Goal: Task Accomplishment & Management: Manage account settings

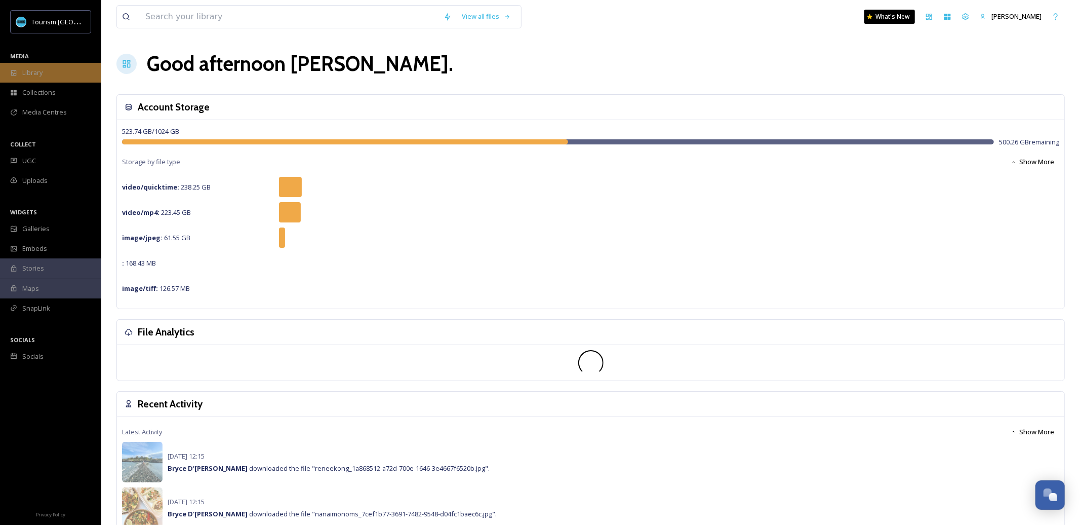
click at [55, 75] on div "Library" at bounding box center [50, 73] width 101 height 20
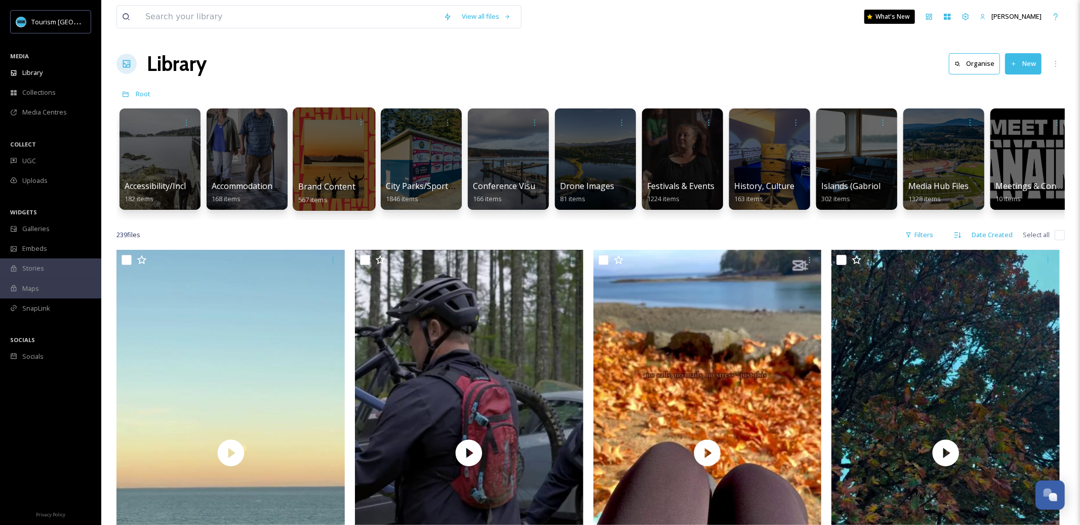
click at [344, 164] on div at bounding box center [334, 158] width 83 height 103
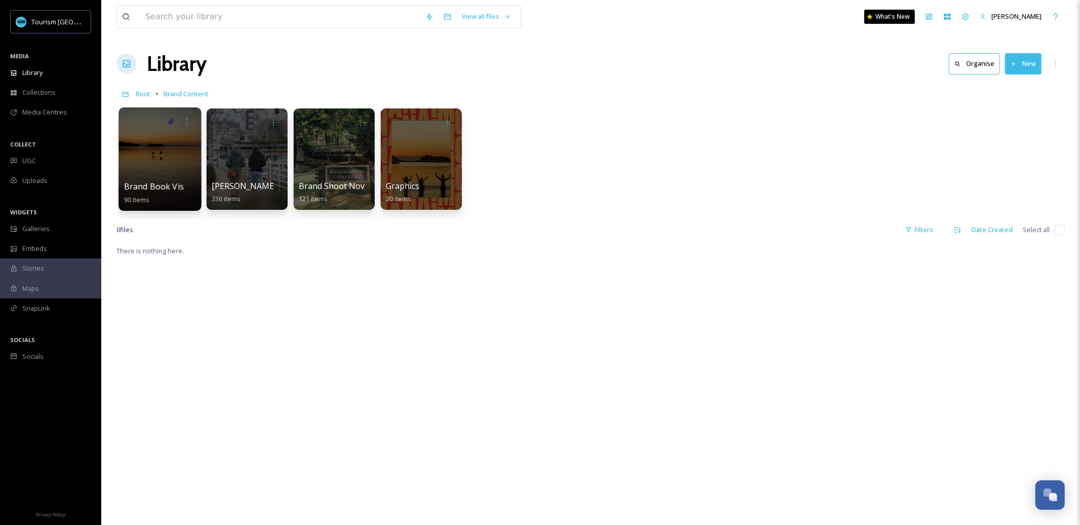
click at [178, 196] on div "Brand Book Visuals 90 items" at bounding box center [160, 192] width 72 height 25
click at [169, 187] on span "Brand Book Visuals" at bounding box center [162, 186] width 76 height 11
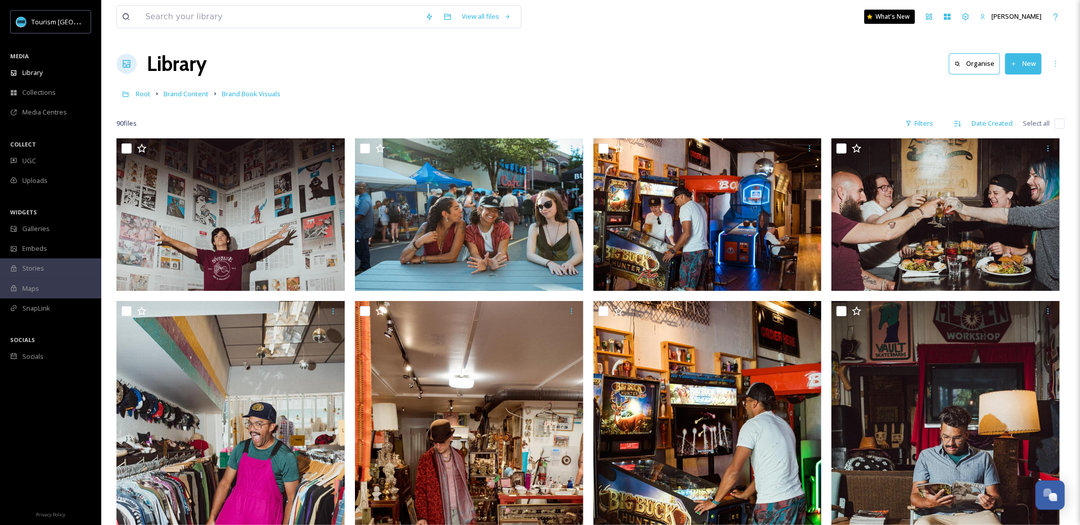
click at [200, 89] on link "Brand Content" at bounding box center [186, 94] width 45 height 12
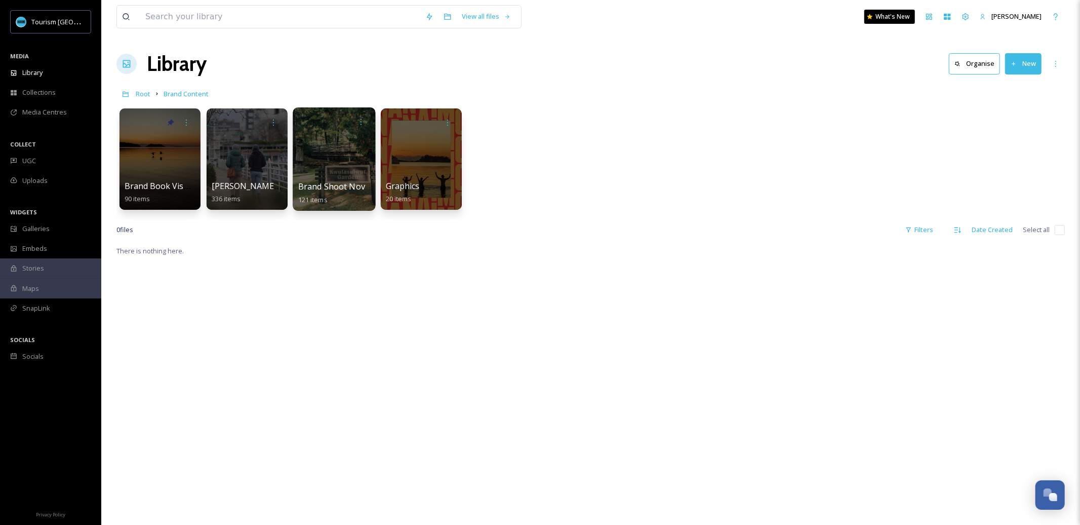
click at [324, 179] on div at bounding box center [334, 158] width 83 height 103
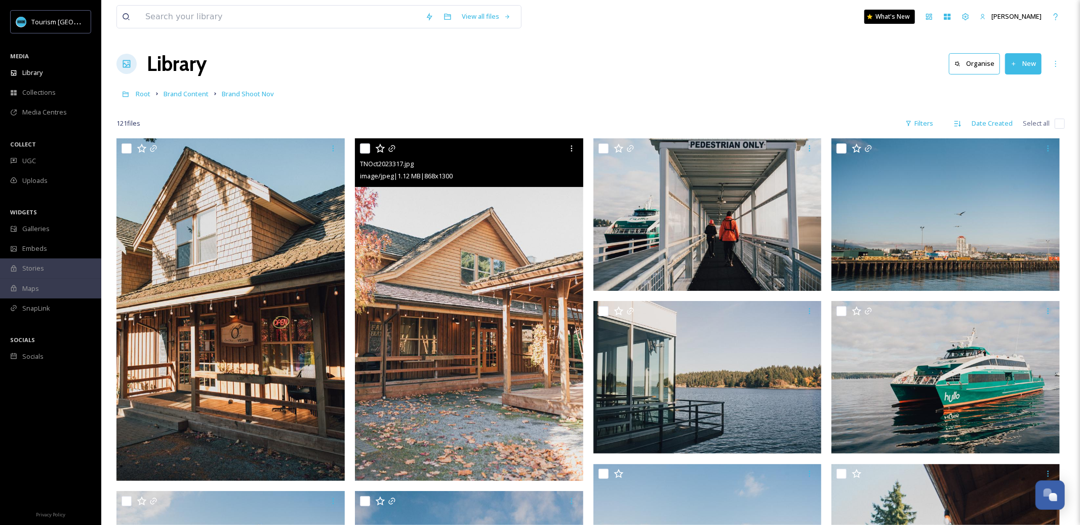
scroll to position [21, 0]
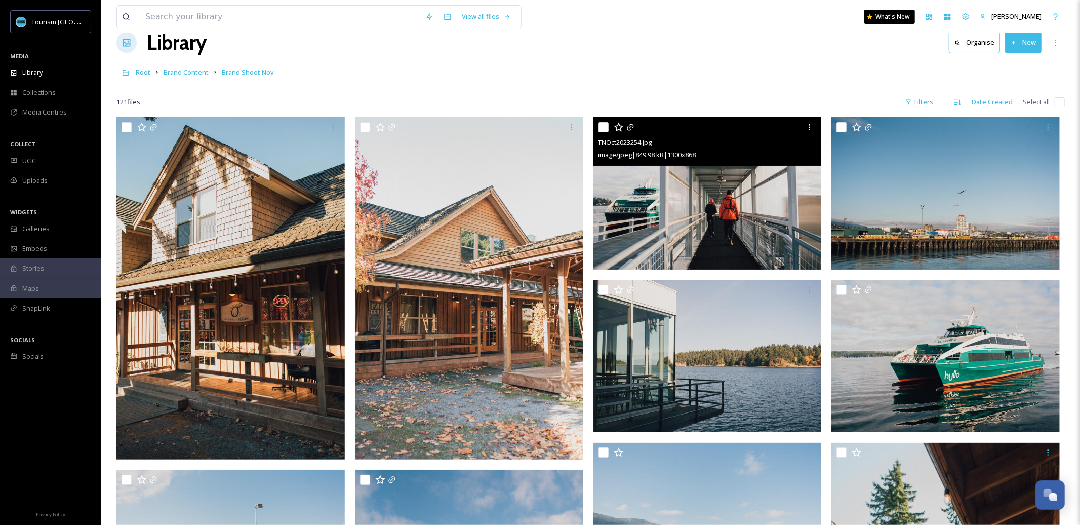
click at [602, 124] on input "checkbox" at bounding box center [604, 127] width 10 height 10
checkbox input "true"
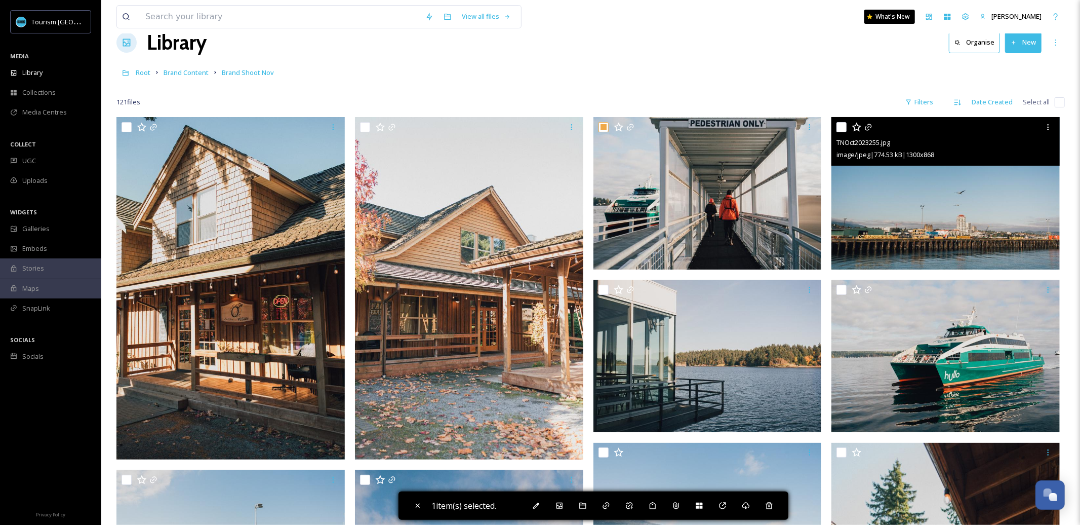
click at [838, 128] on input "checkbox" at bounding box center [842, 127] width 10 height 10
checkbox input "true"
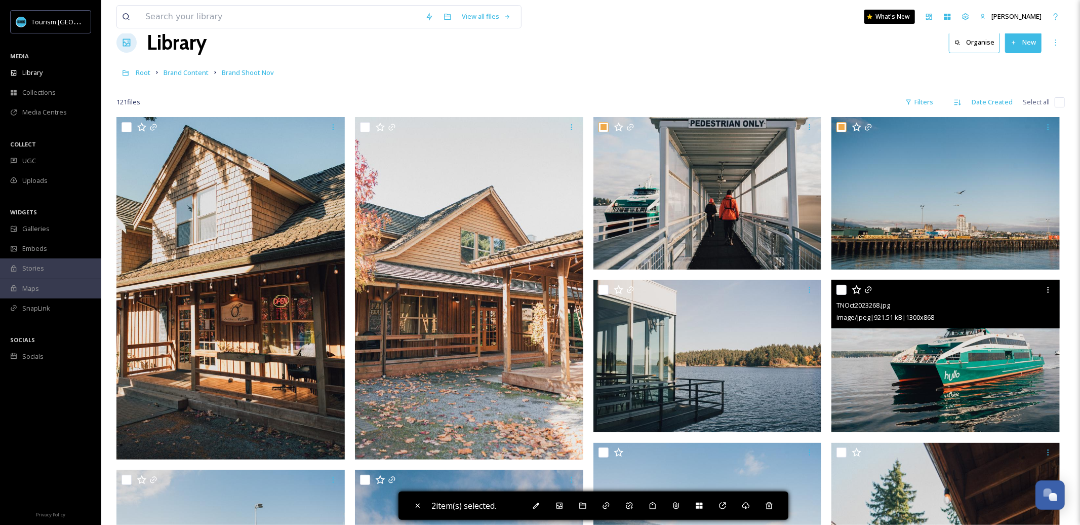
click at [840, 283] on div at bounding box center [947, 290] width 221 height 18
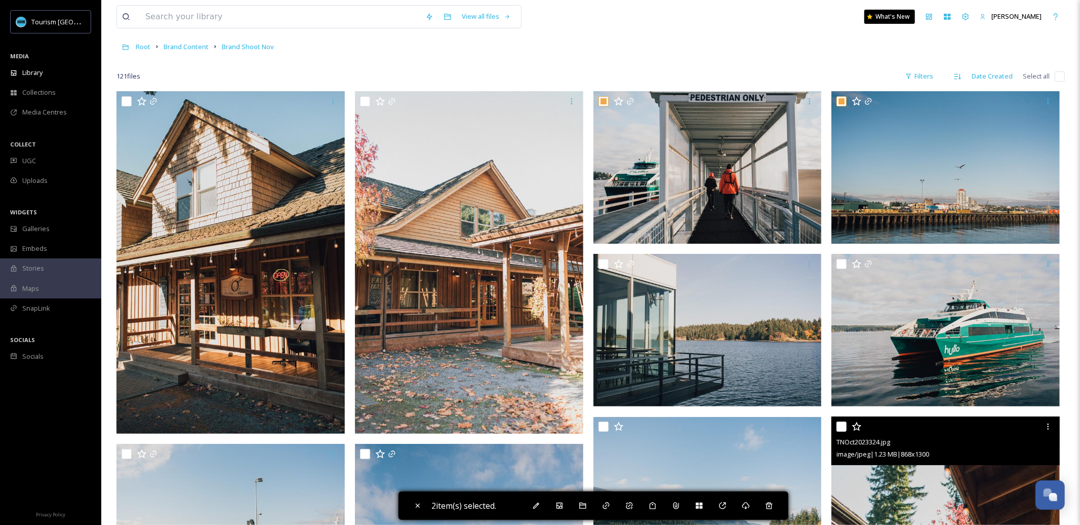
scroll to position [38, 0]
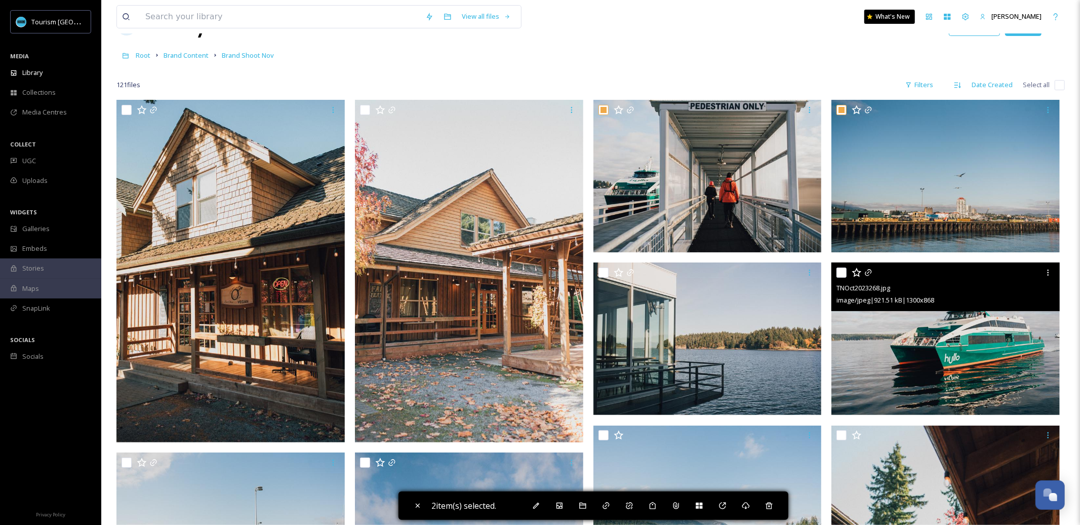
click at [840, 270] on input "checkbox" at bounding box center [842, 272] width 10 height 10
checkbox input "true"
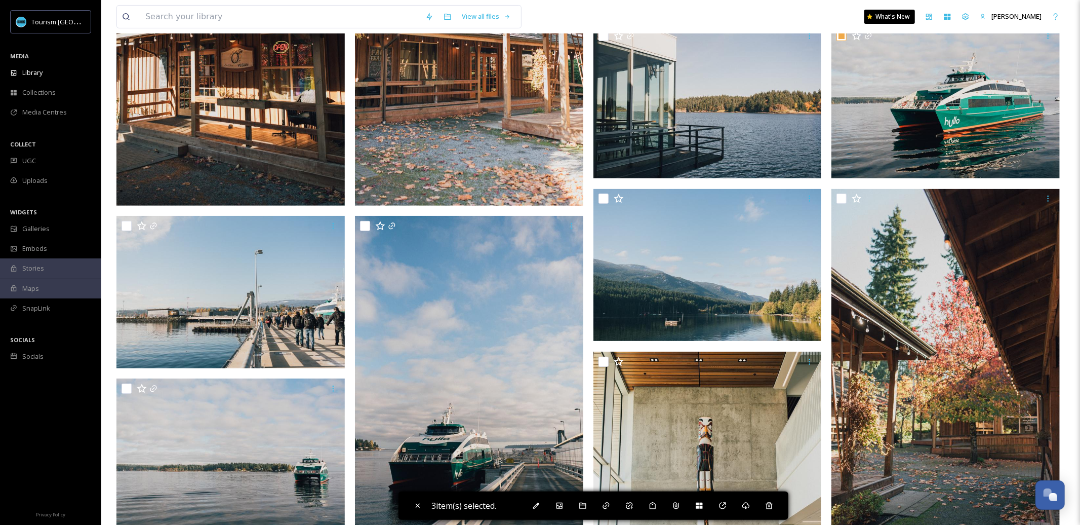
scroll to position [397, 0]
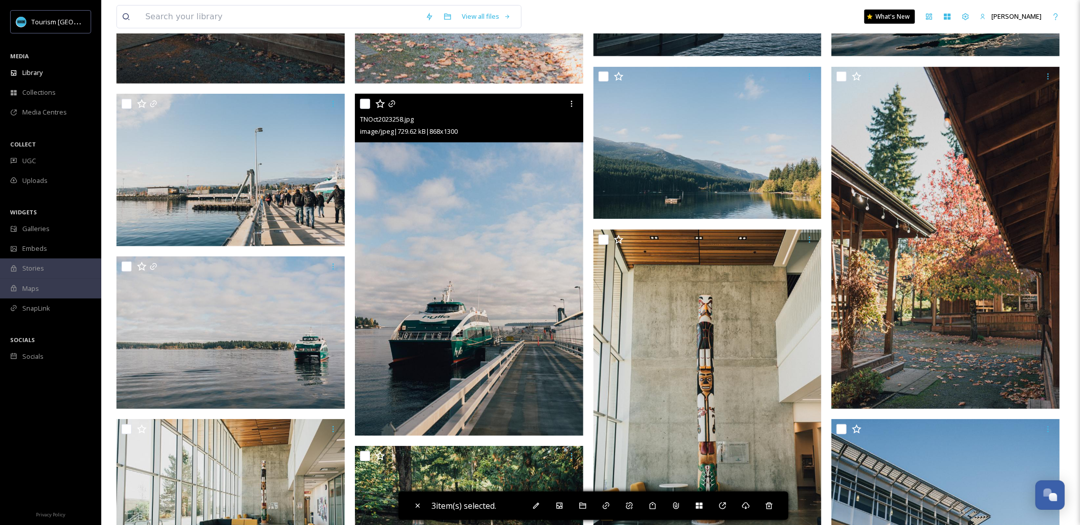
click at [362, 100] on input "checkbox" at bounding box center [365, 104] width 10 height 10
checkbox input "true"
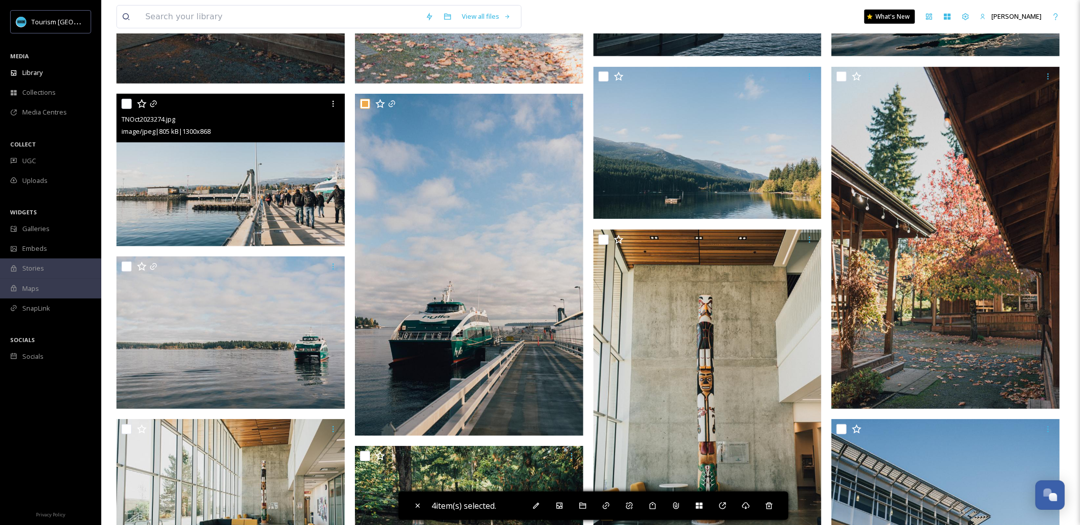
click at [125, 102] on input "checkbox" at bounding box center [127, 104] width 10 height 10
checkbox input "true"
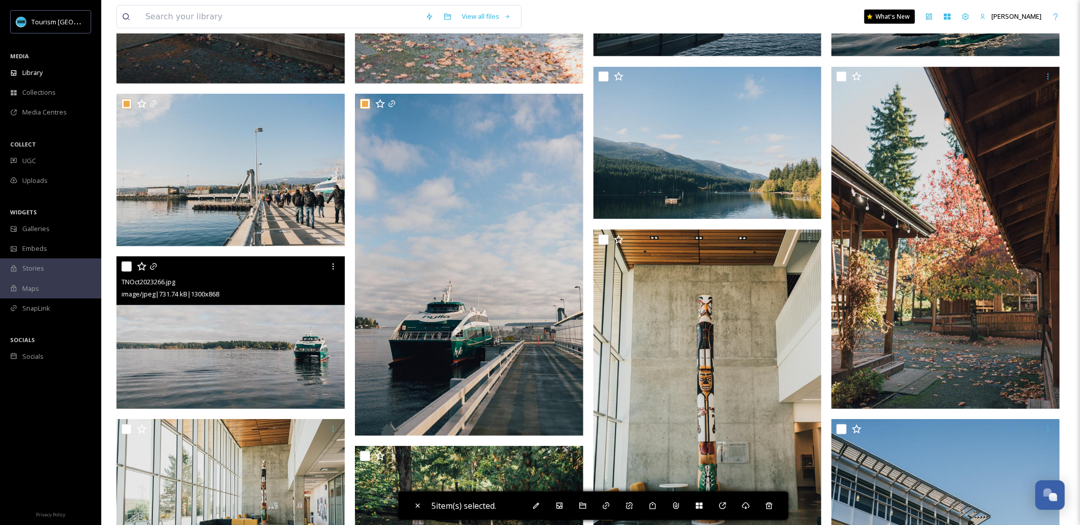
click at [129, 262] on input "checkbox" at bounding box center [127, 266] width 10 height 10
checkbox input "true"
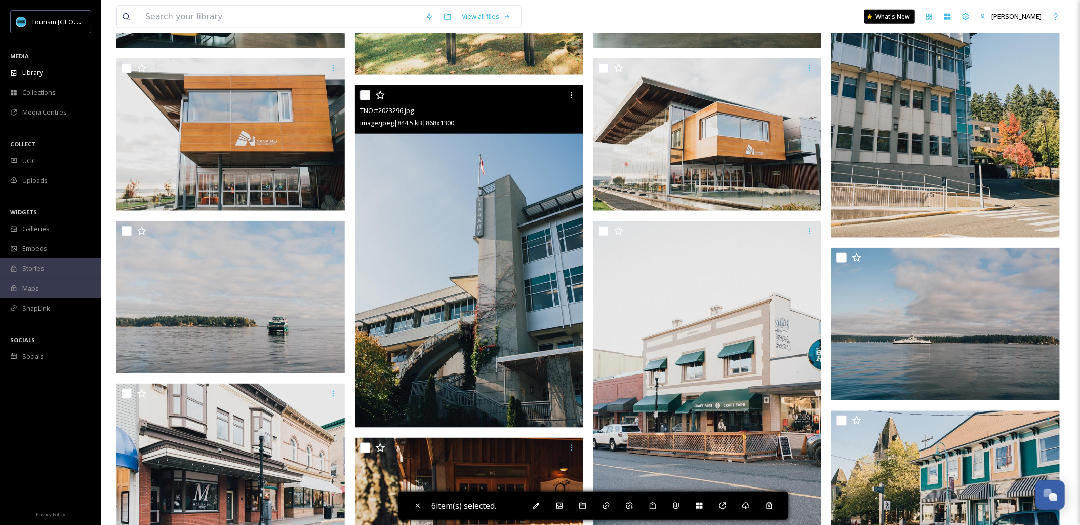
scroll to position [935, 0]
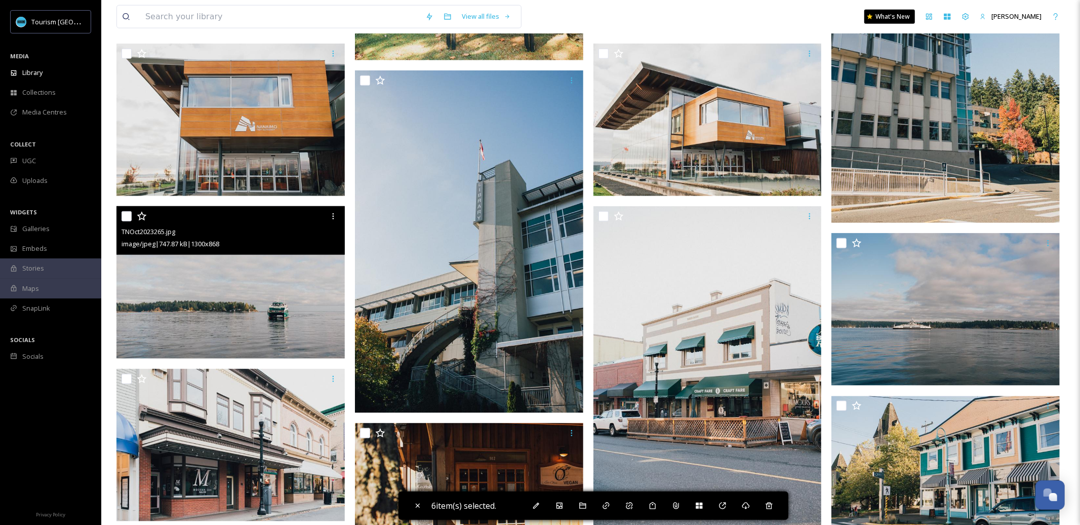
click at [125, 214] on input "checkbox" at bounding box center [127, 216] width 10 height 10
checkbox input "true"
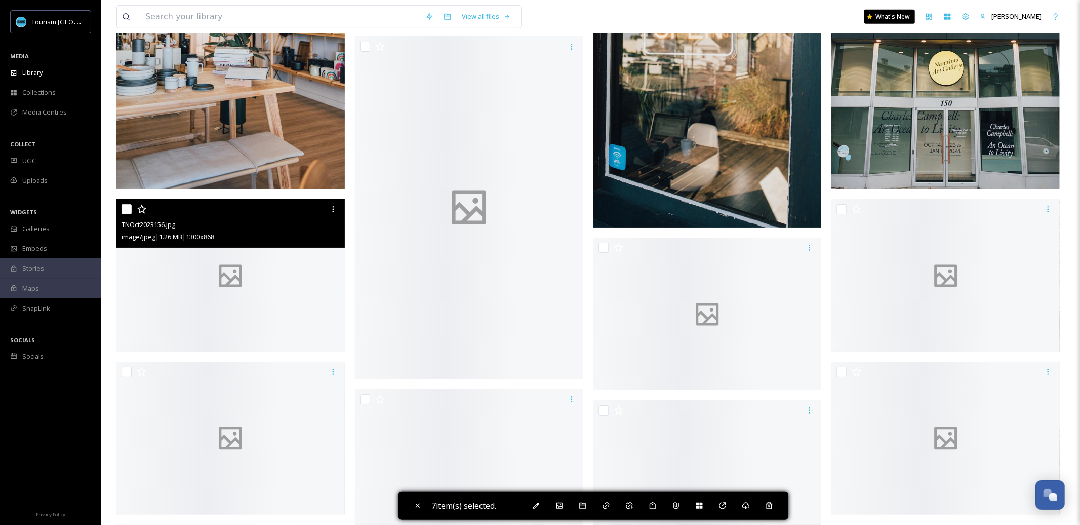
scroll to position [3755, 0]
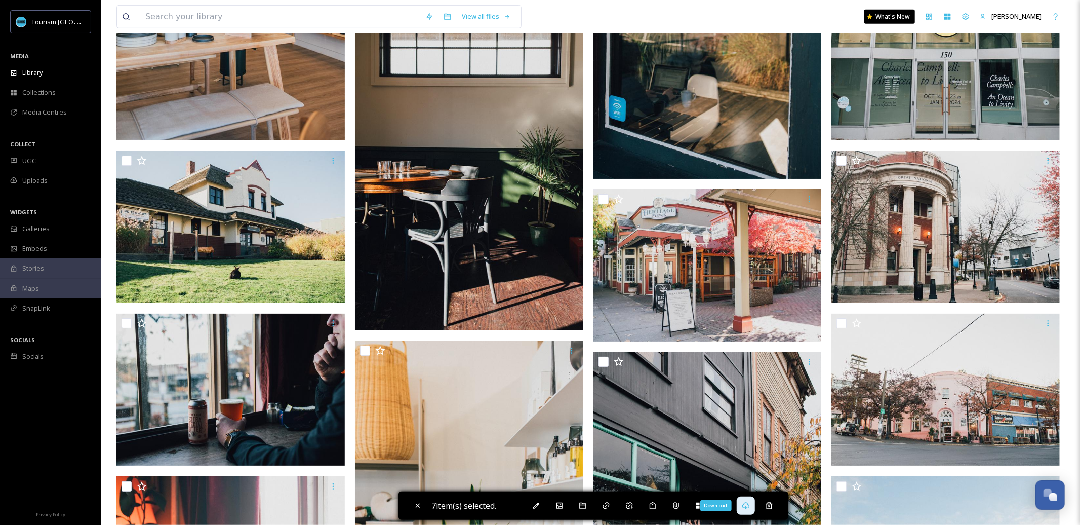
click at [745, 507] on icon at bounding box center [746, 505] width 8 height 8
